Goal: Task Accomplishment & Management: Manage account settings

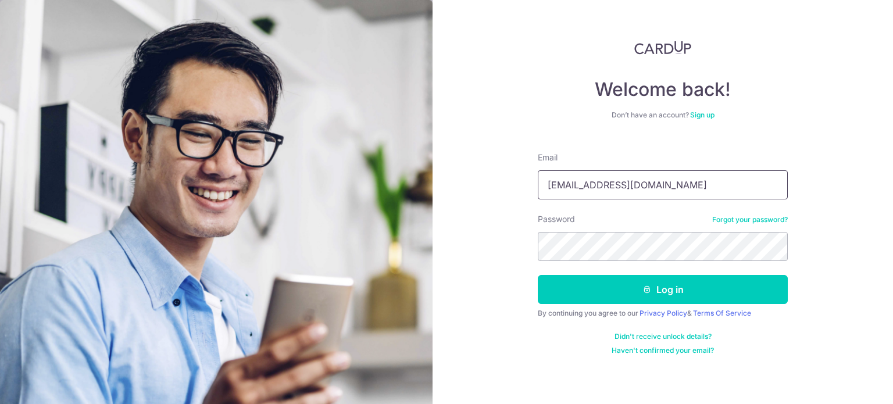
type input "[EMAIL_ADDRESS][DOMAIN_NAME]"
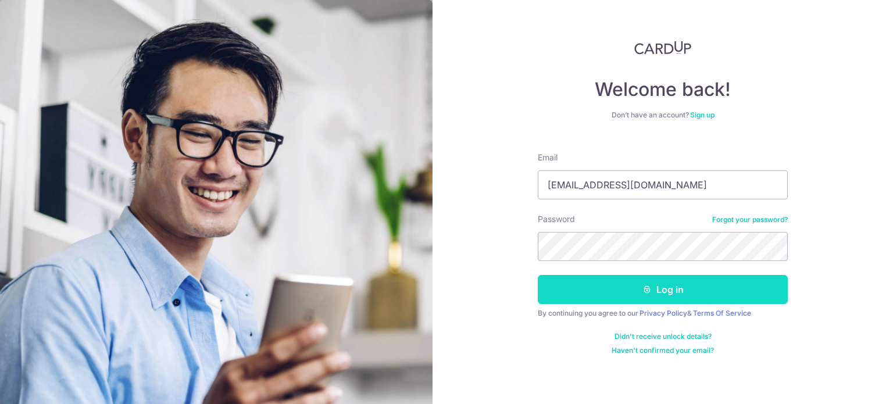
click at [643, 288] on icon "submit" at bounding box center [647, 289] width 9 height 9
